Goal: Task Accomplishment & Management: Manage account settings

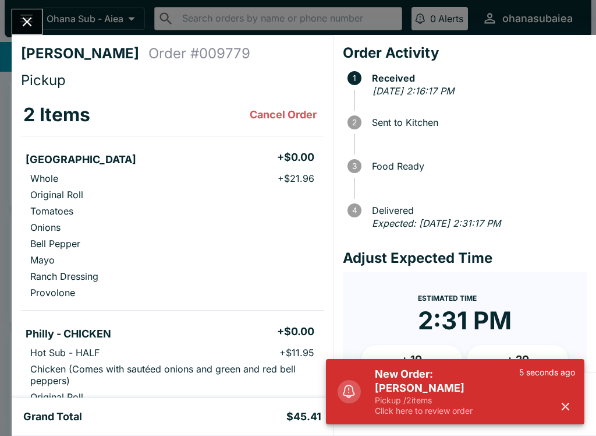
click at [43, 7] on div "[PERSON_NAME] Order # 009779 Pickup 2 Items Cancel Order Italinano + $0.00 Whol…" at bounding box center [298, 218] width 596 height 436
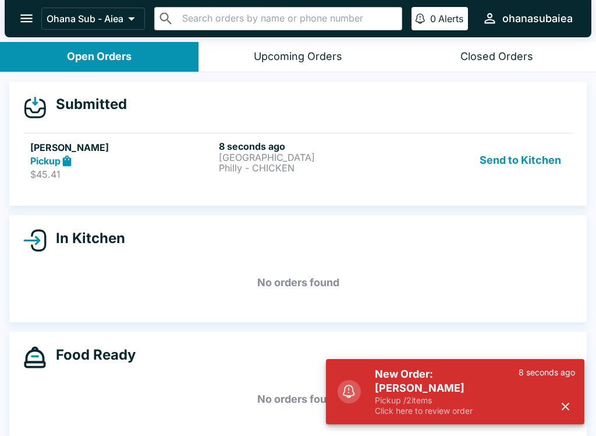
click at [45, 20] on button "Ohana Sub - Aiea" at bounding box center [93, 19] width 104 height 22
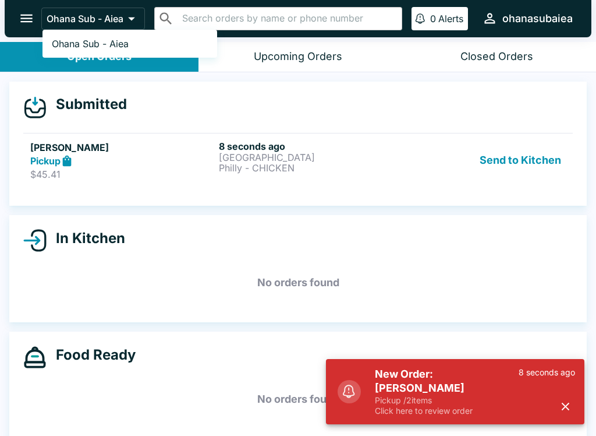
click at [534, 165] on div at bounding box center [298, 218] width 596 height 436
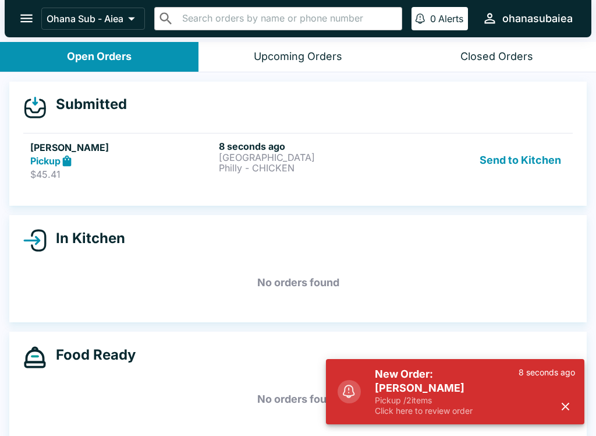
click at [541, 178] on button "Send to Kitchen" at bounding box center [520, 160] width 91 height 40
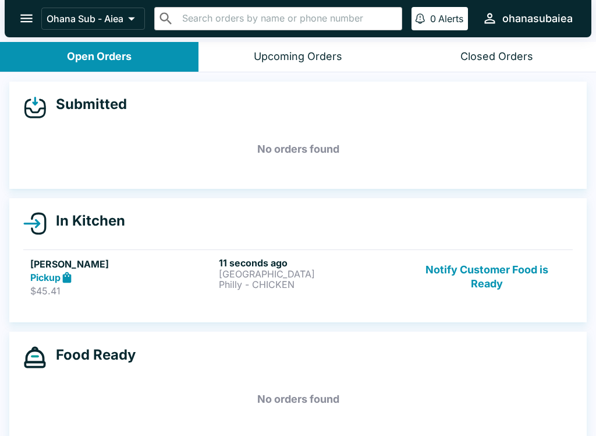
click at [473, 274] on button "Notify Customer Food is Ready" at bounding box center [487, 277] width 158 height 40
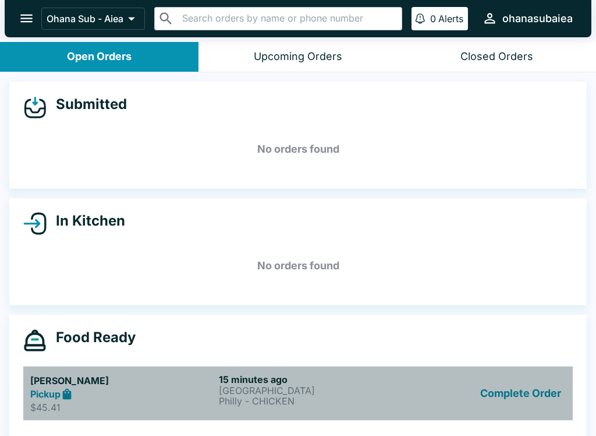
click at [39, 380] on h5 "[PERSON_NAME]" at bounding box center [122, 380] width 184 height 14
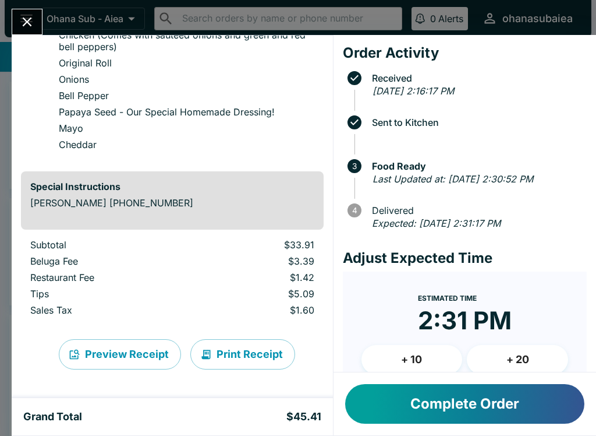
scroll to position [334, 0]
click at [222, 353] on button "Print Receipt" at bounding box center [242, 354] width 105 height 30
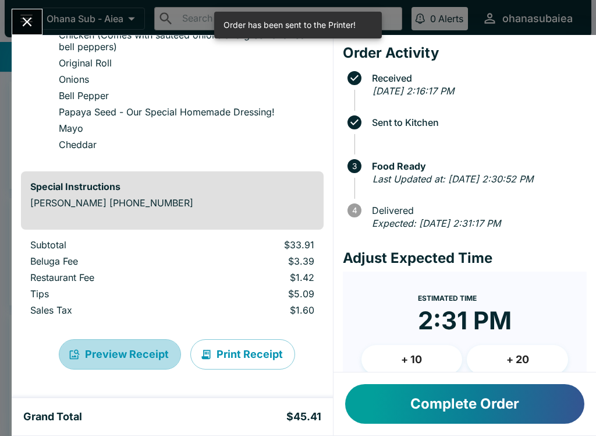
click at [102, 346] on button "Preview Receipt" at bounding box center [120, 354] width 122 height 30
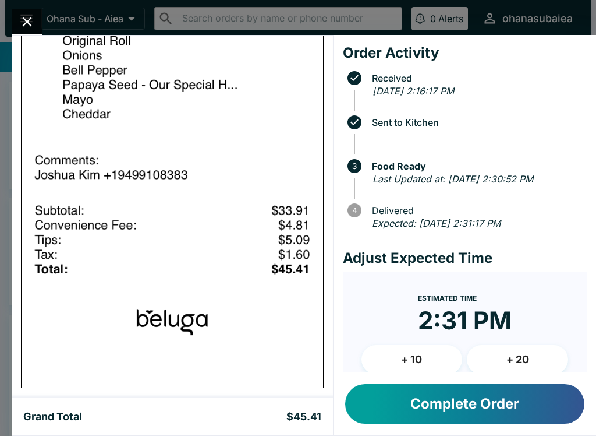
scroll to position [1096, 0]
click at [32, 19] on icon "Close" at bounding box center [27, 22] width 16 height 16
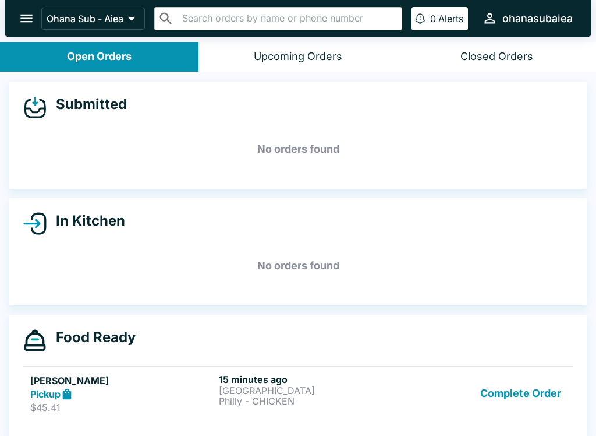
click at [220, 395] on p "Philly - CHICKEN" at bounding box center [311, 400] width 184 height 10
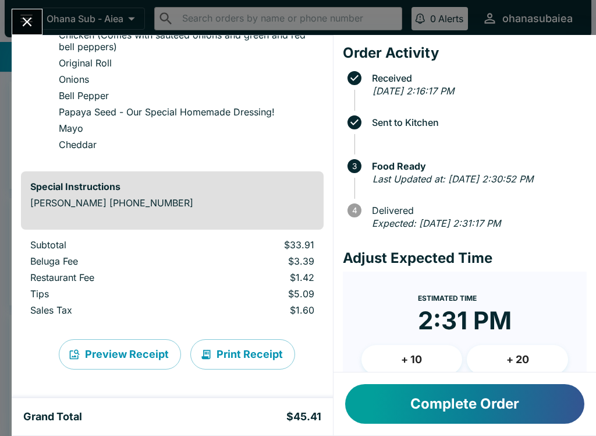
scroll to position [334, 0]
click at [235, 352] on button "Print Receipt" at bounding box center [242, 354] width 105 height 30
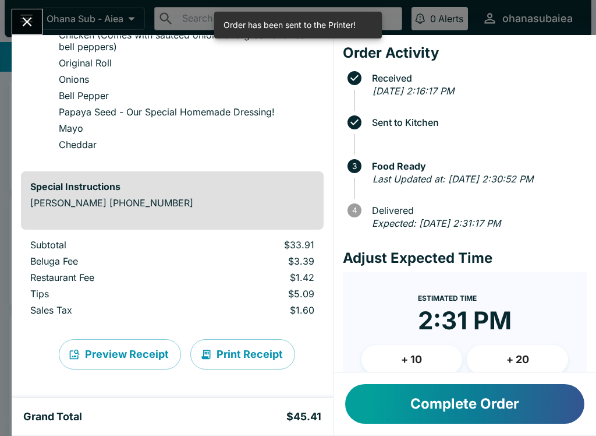
click at [38, 26] on button "Close" at bounding box center [27, 21] width 30 height 25
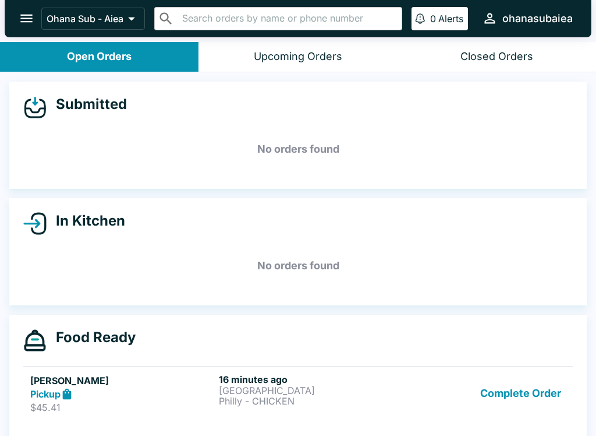
click at [22, 13] on icon "open drawer" at bounding box center [27, 18] width 16 height 16
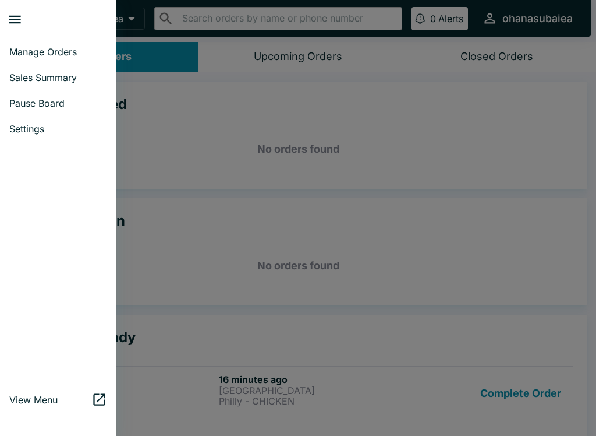
click at [28, 112] on link "Pause Board" at bounding box center [58, 103] width 116 height 26
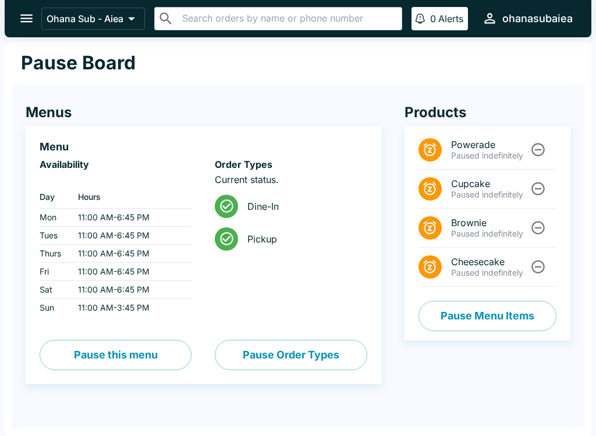
click at [30, 19] on icon "open drawer" at bounding box center [26, 19] width 12 height 8
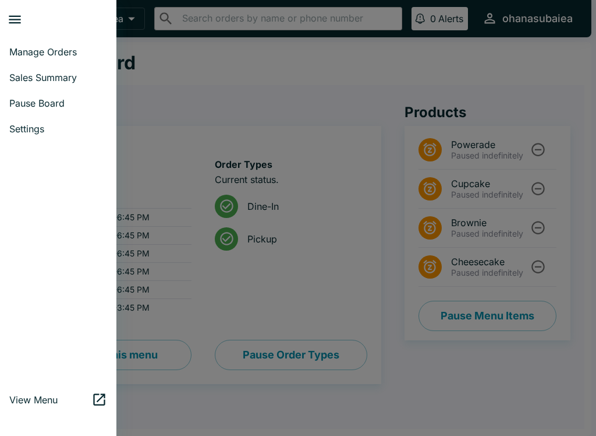
click at [44, 127] on span "Settings" at bounding box center [58, 129] width 98 height 12
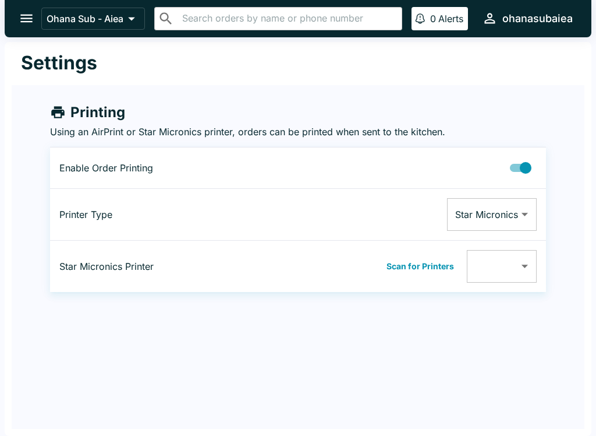
click at [436, 267] on button "Scan for Printers" at bounding box center [420, 265] width 75 height 17
click at [526, 266] on body "Ohana Sub - Aiea ​ ​ 0 Alerts ohanasubaiea Settings Printing Using an AirPrint …" at bounding box center [298, 218] width 596 height 436
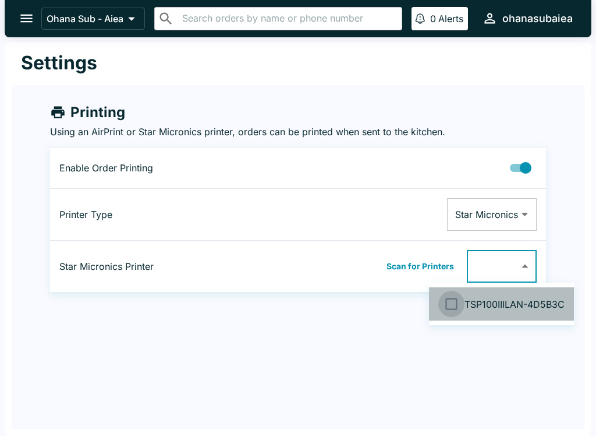
click at [464, 307] on input "checkbox" at bounding box center [451, 304] width 26 height 26
checkbox input "false"
type input "0011624D5B3C"
checkbox input "true"
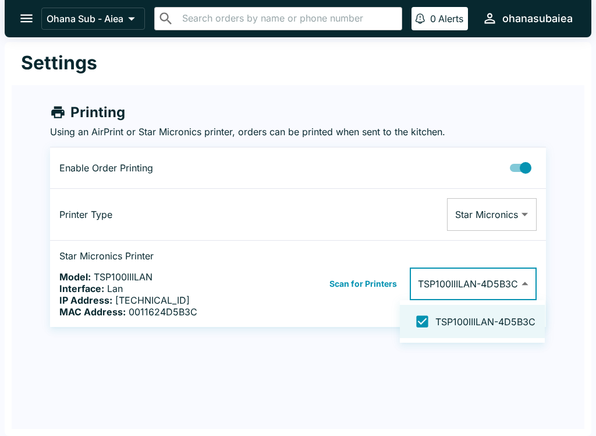
click at [491, 369] on div at bounding box center [298, 218] width 596 height 436
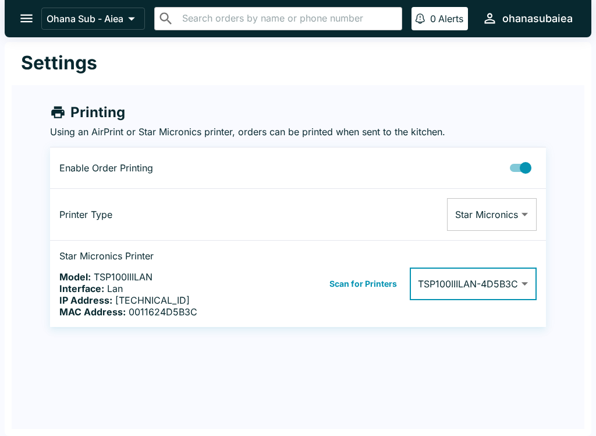
click at [376, 282] on button "Scan for Printers" at bounding box center [363, 283] width 75 height 17
click at [26, 25] on icon "open drawer" at bounding box center [27, 18] width 16 height 16
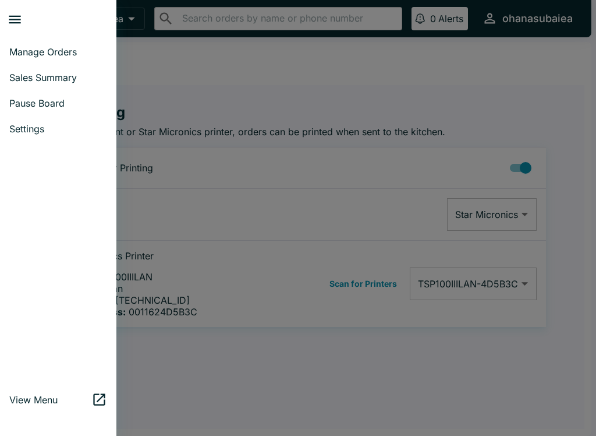
click at [14, 54] on span "Manage Orders" at bounding box center [58, 52] width 98 height 12
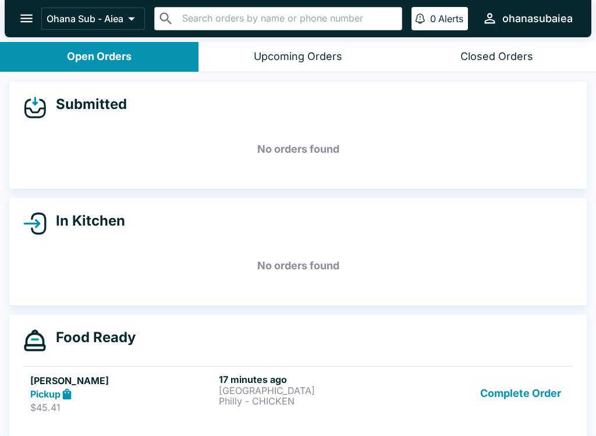
click at [203, 390] on div "Pickup" at bounding box center [122, 393] width 184 height 13
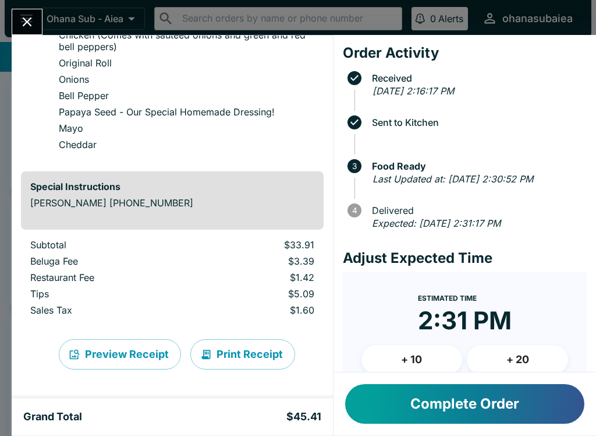
scroll to position [334, 0]
click at [256, 354] on button "Print Receipt" at bounding box center [242, 354] width 105 height 30
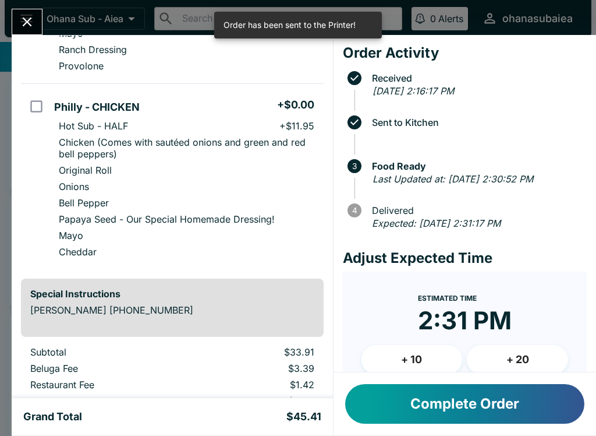
scroll to position [224, 0]
